Goal: Check status: Check status

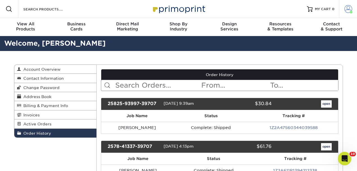
click at [350, 7] on span at bounding box center [348, 9] width 8 height 8
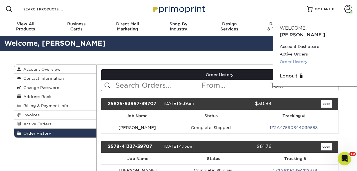
click at [305, 58] on link "Order History" at bounding box center [315, 62] width 71 height 8
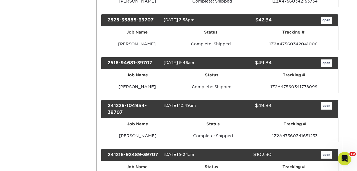
scroll to position [375, 0]
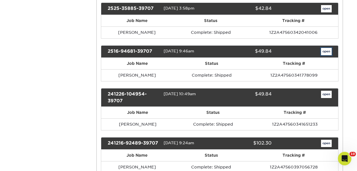
click at [328, 48] on link "open" at bounding box center [326, 51] width 11 height 7
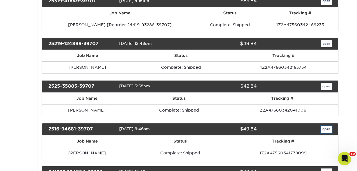
scroll to position [0, 0]
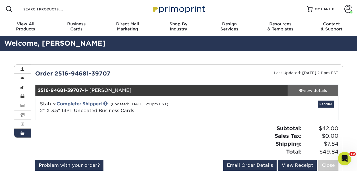
click at [310, 87] on div "view details" at bounding box center [312, 90] width 51 height 6
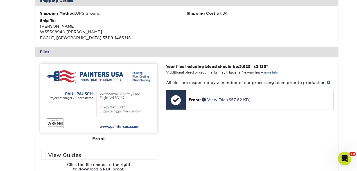
scroll to position [187, 0]
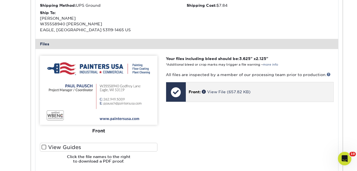
click at [223, 95] on div "Front: View File (657.82 KB)" at bounding box center [260, 91] width 148 height 19
click at [213, 92] on link "View File (657.82 KB)" at bounding box center [226, 91] width 49 height 4
